Goal: Task Accomplishment & Management: Use online tool/utility

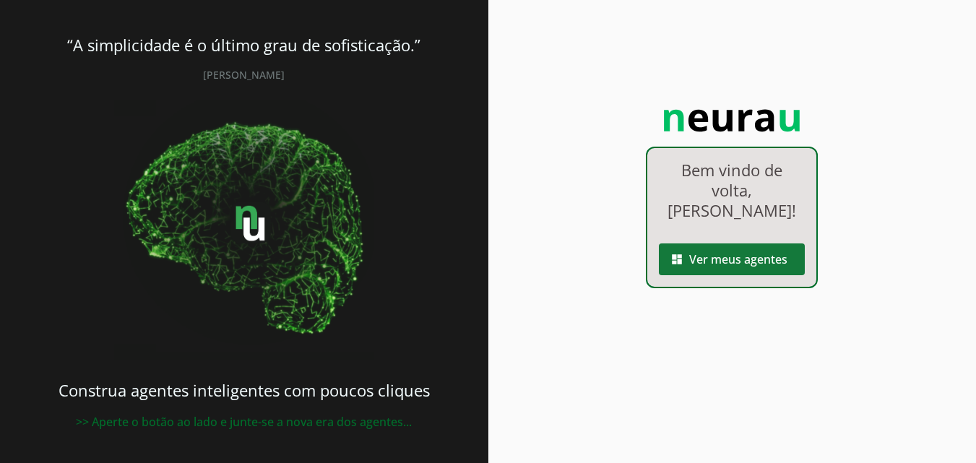
click at [744, 258] on span at bounding box center [732, 259] width 146 height 35
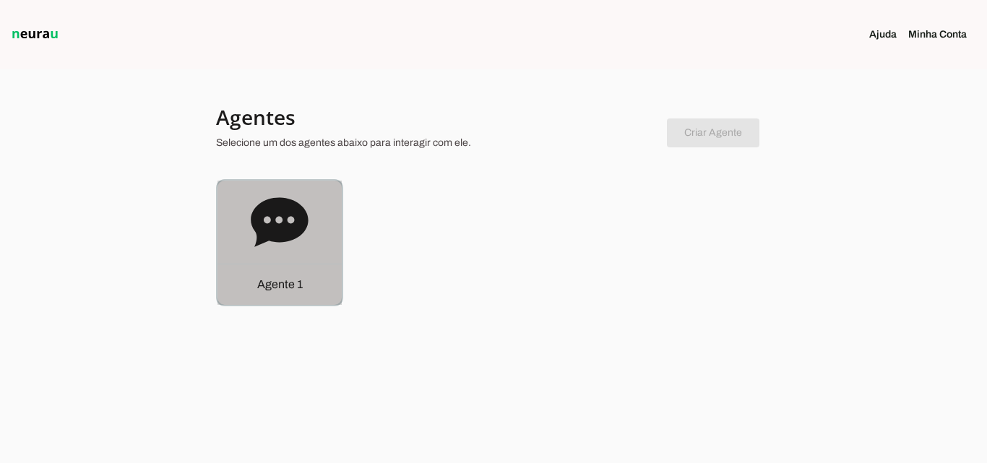
click at [291, 285] on p "Agente 1" at bounding box center [280, 284] width 46 height 17
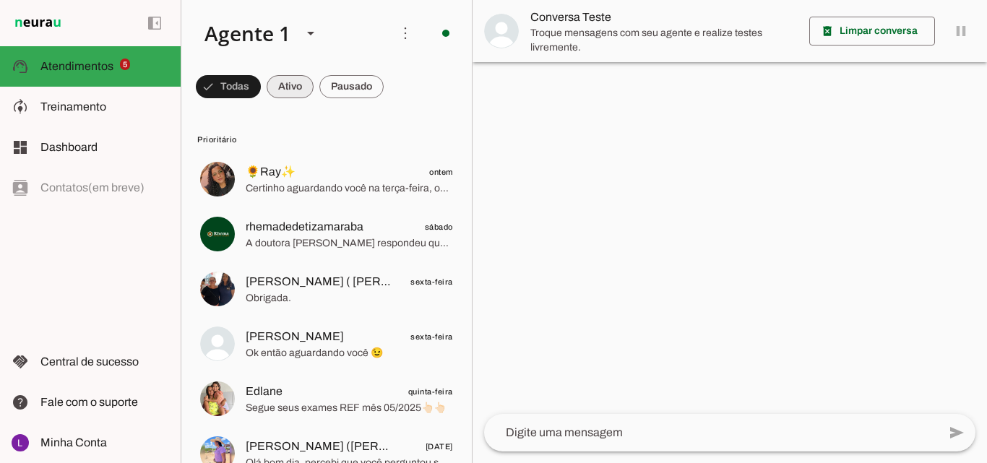
click at [289, 88] on span at bounding box center [290, 86] width 47 height 35
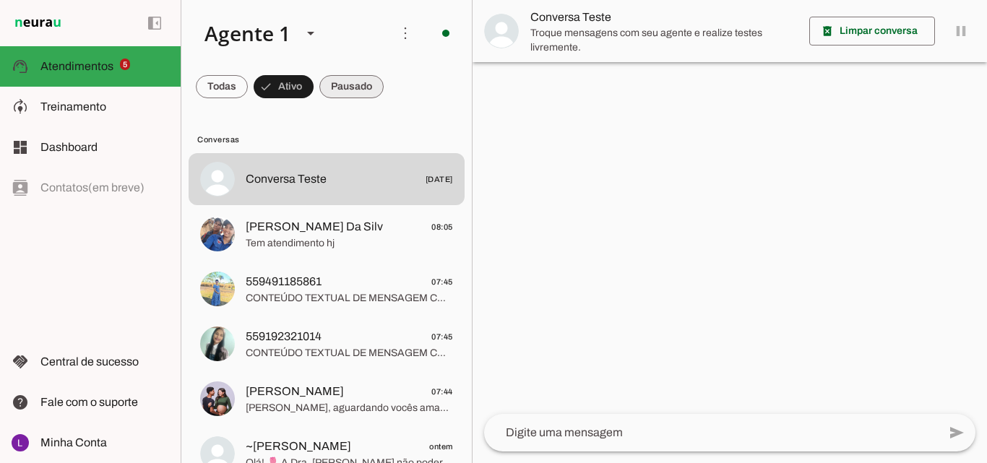
click at [348, 85] on span at bounding box center [351, 86] width 64 height 35
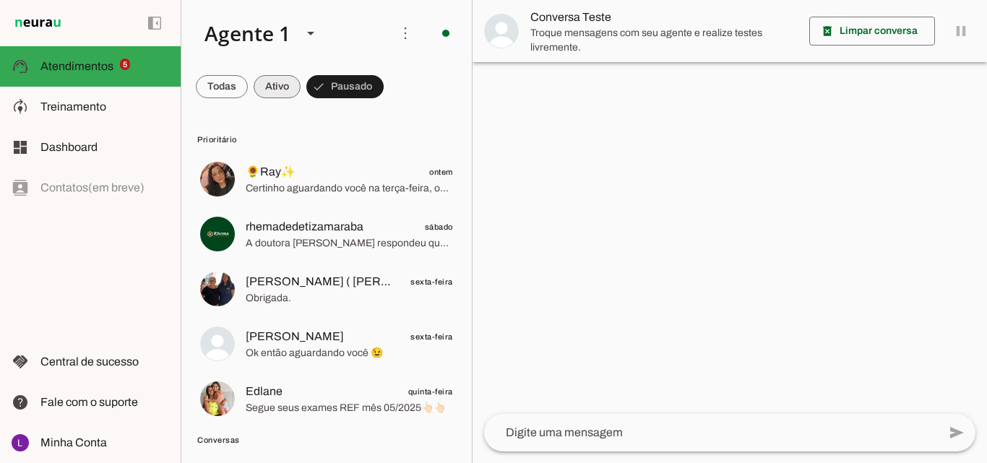
click at [279, 88] on span at bounding box center [277, 86] width 47 height 35
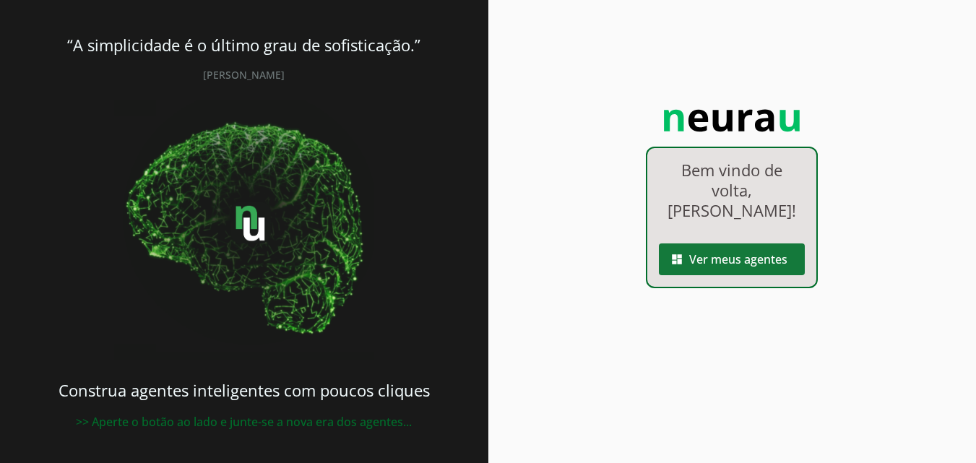
click at [746, 257] on span at bounding box center [732, 259] width 146 height 35
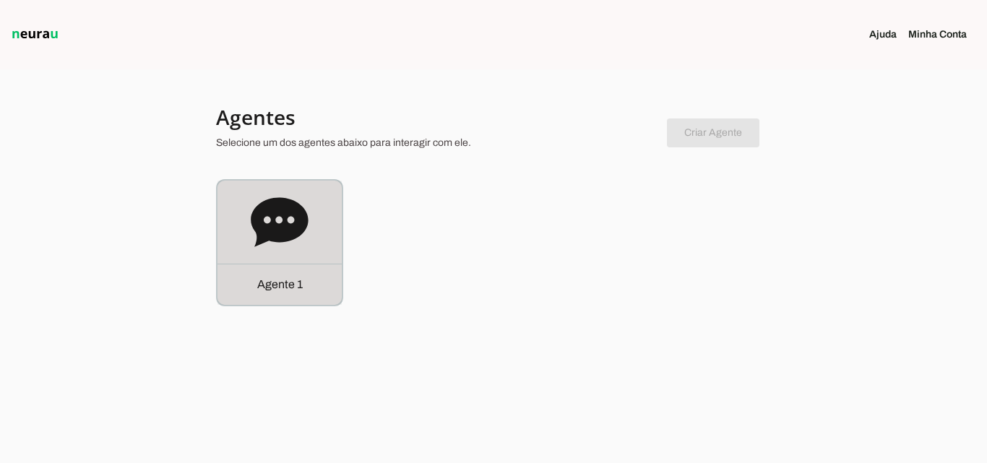
click at [289, 286] on p "Agente 1" at bounding box center [280, 284] width 46 height 17
